Goal: Task Accomplishment & Management: Manage account settings

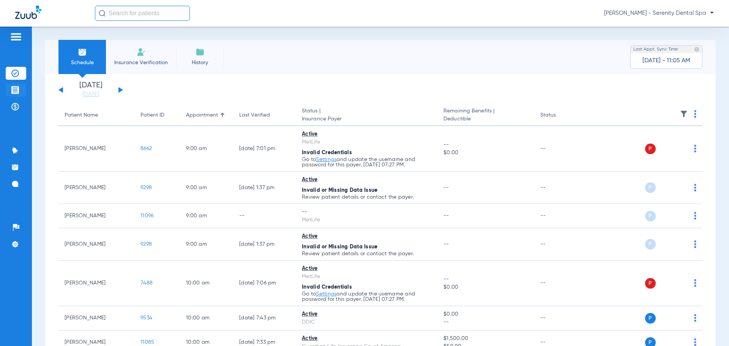
click at [19, 85] on li "Treatment Acceptance" at bounding box center [16, 89] width 20 height 13
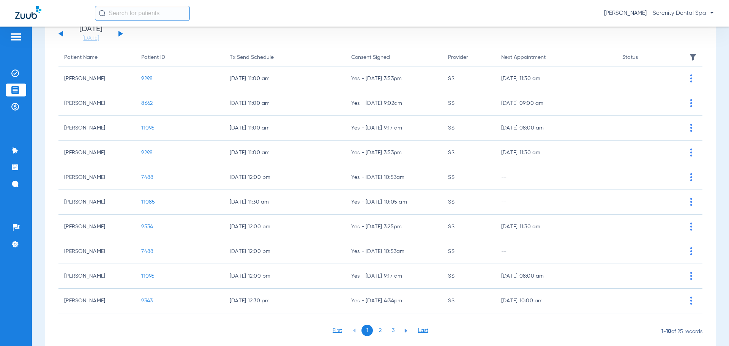
scroll to position [79, 0]
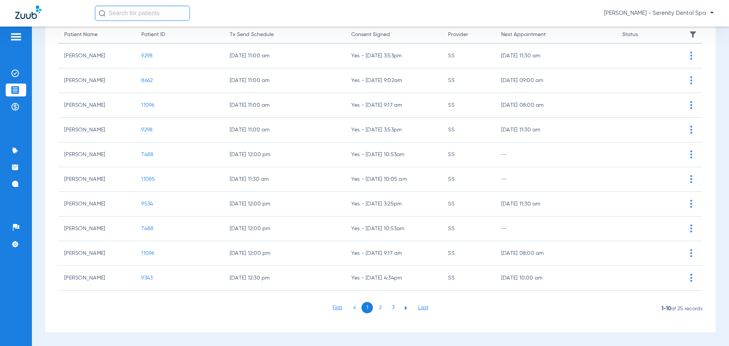
click at [378, 311] on li "2" at bounding box center [379, 307] width 11 height 11
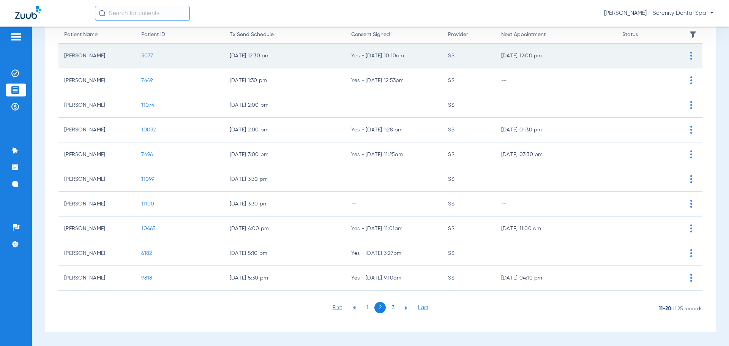
click at [145, 57] on span "3077" at bounding box center [147, 55] width 12 height 5
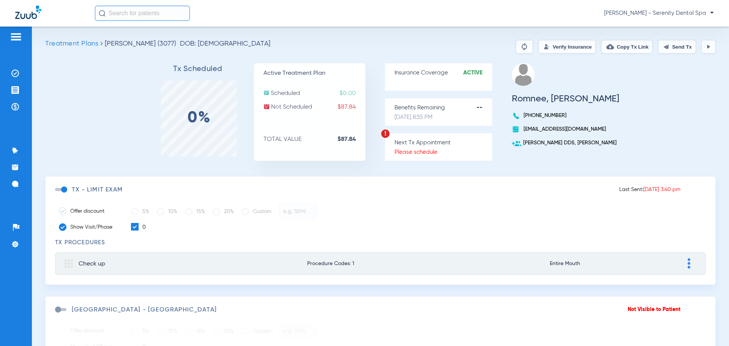
click at [701, 48] on button at bounding box center [708, 47] width 14 height 14
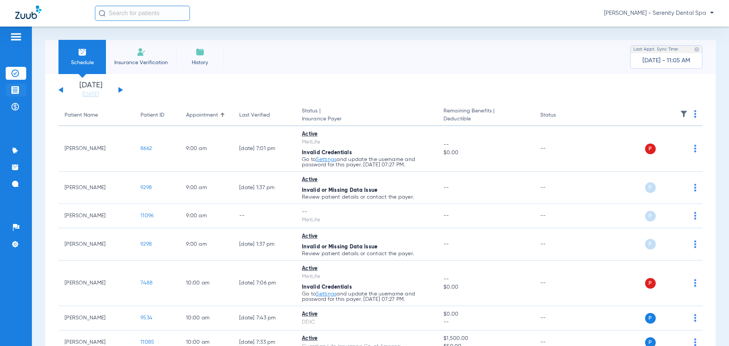
click at [18, 87] on img at bounding box center [15, 90] width 8 height 8
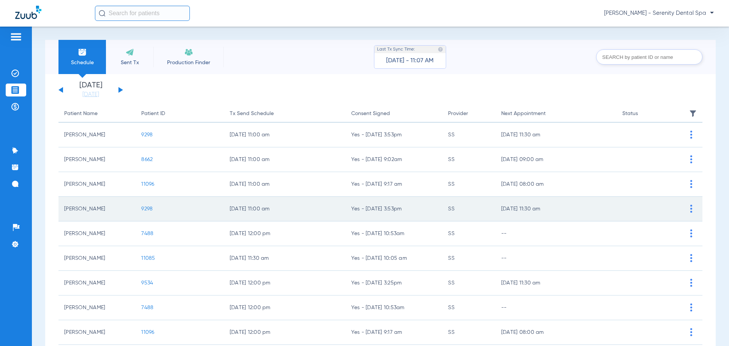
click at [146, 209] on span "9298" at bounding box center [146, 208] width 11 height 5
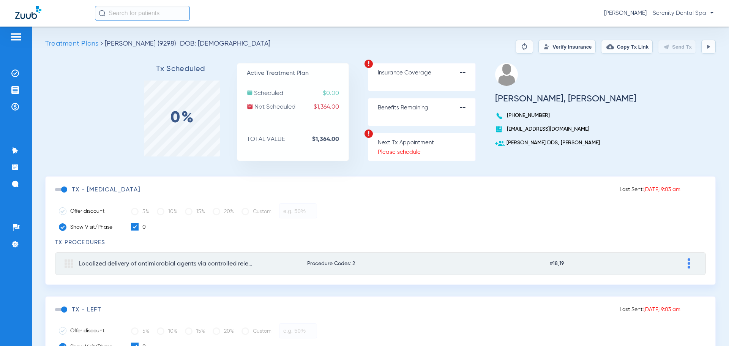
click at [63, 189] on span at bounding box center [60, 189] width 11 height 3
click at [57, 193] on input "checkbox" at bounding box center [57, 193] width 0 height 0
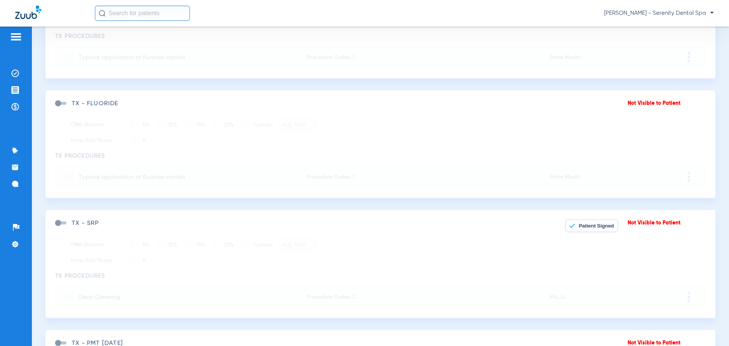
scroll to position [433, 0]
